Goal: Transaction & Acquisition: Purchase product/service

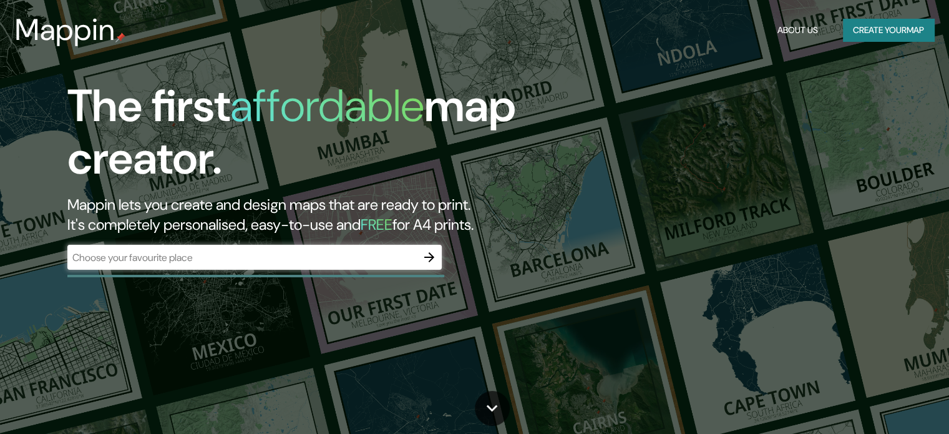
click at [177, 248] on div "​" at bounding box center [254, 257] width 374 height 25
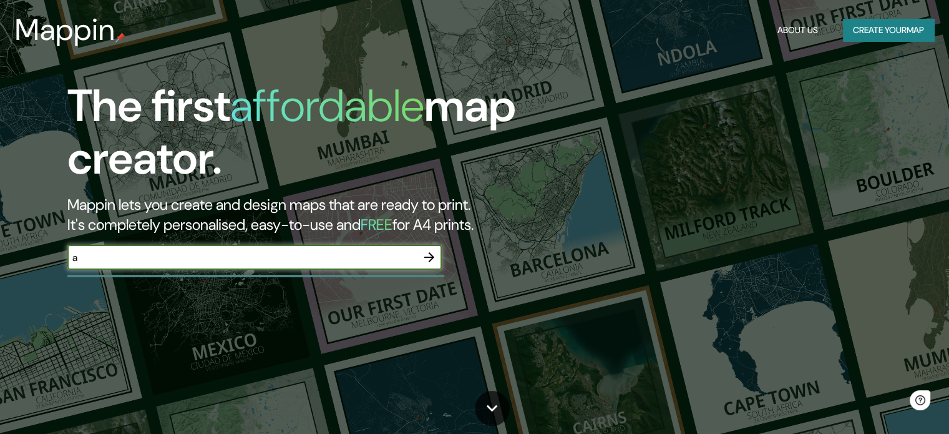
type input "Armenia quindio"
click at [429, 263] on icon "button" at bounding box center [429, 257] width 15 height 15
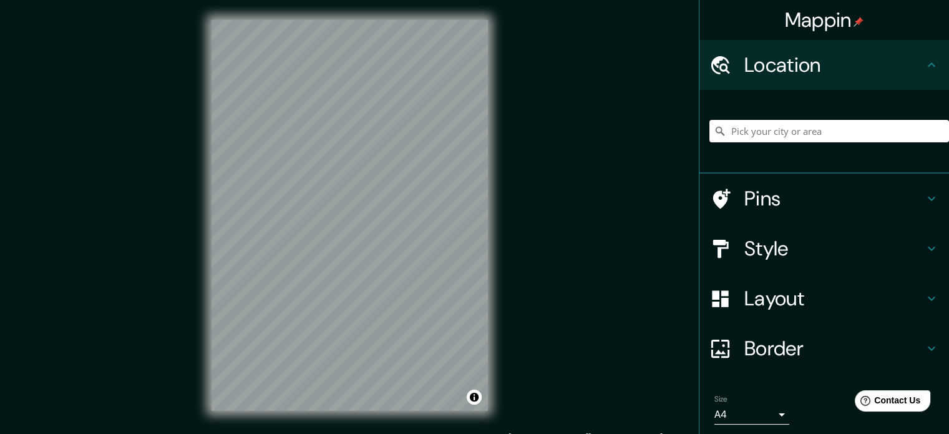
click at [841, 130] on input "Pick your city or area" at bounding box center [829, 131] width 240 height 22
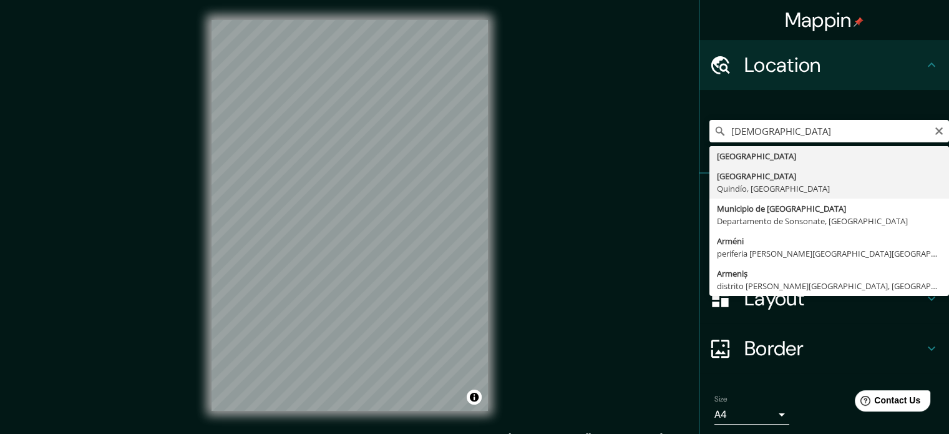
type input "Armenia, Quindío, Colombia"
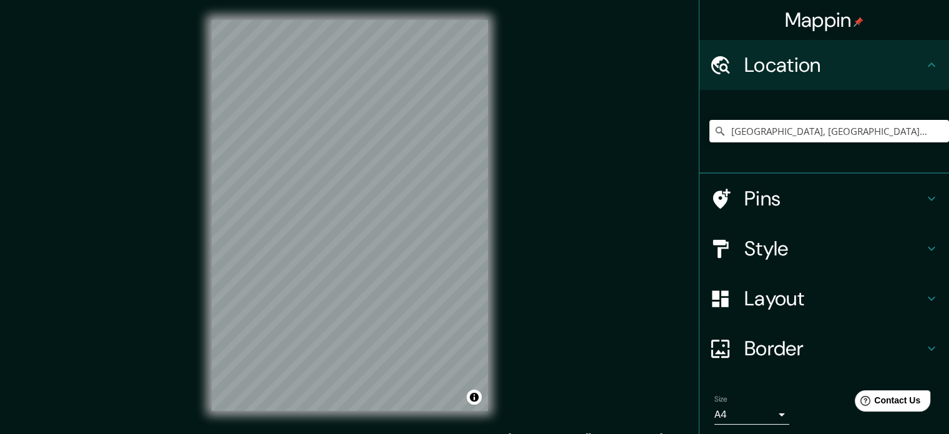
click at [924, 241] on icon at bounding box center [931, 248] width 15 height 15
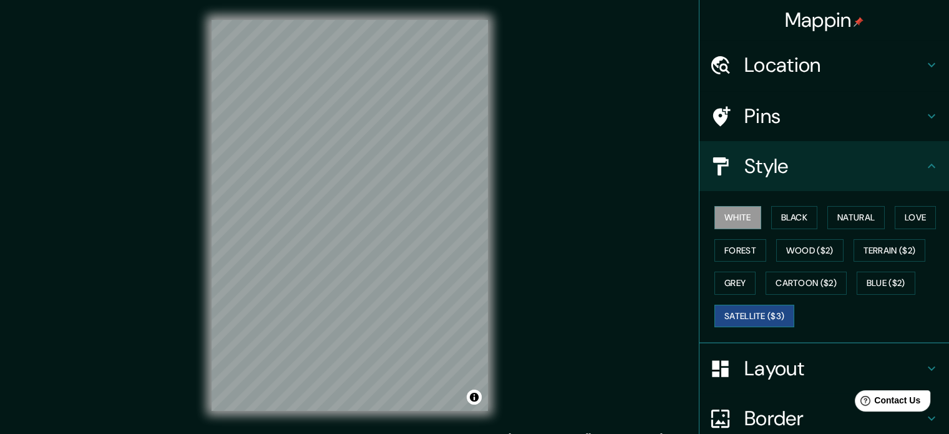
click at [759, 310] on button "Satellite ($3)" at bounding box center [754, 315] width 80 height 23
